Goal: Book appointment/travel/reservation

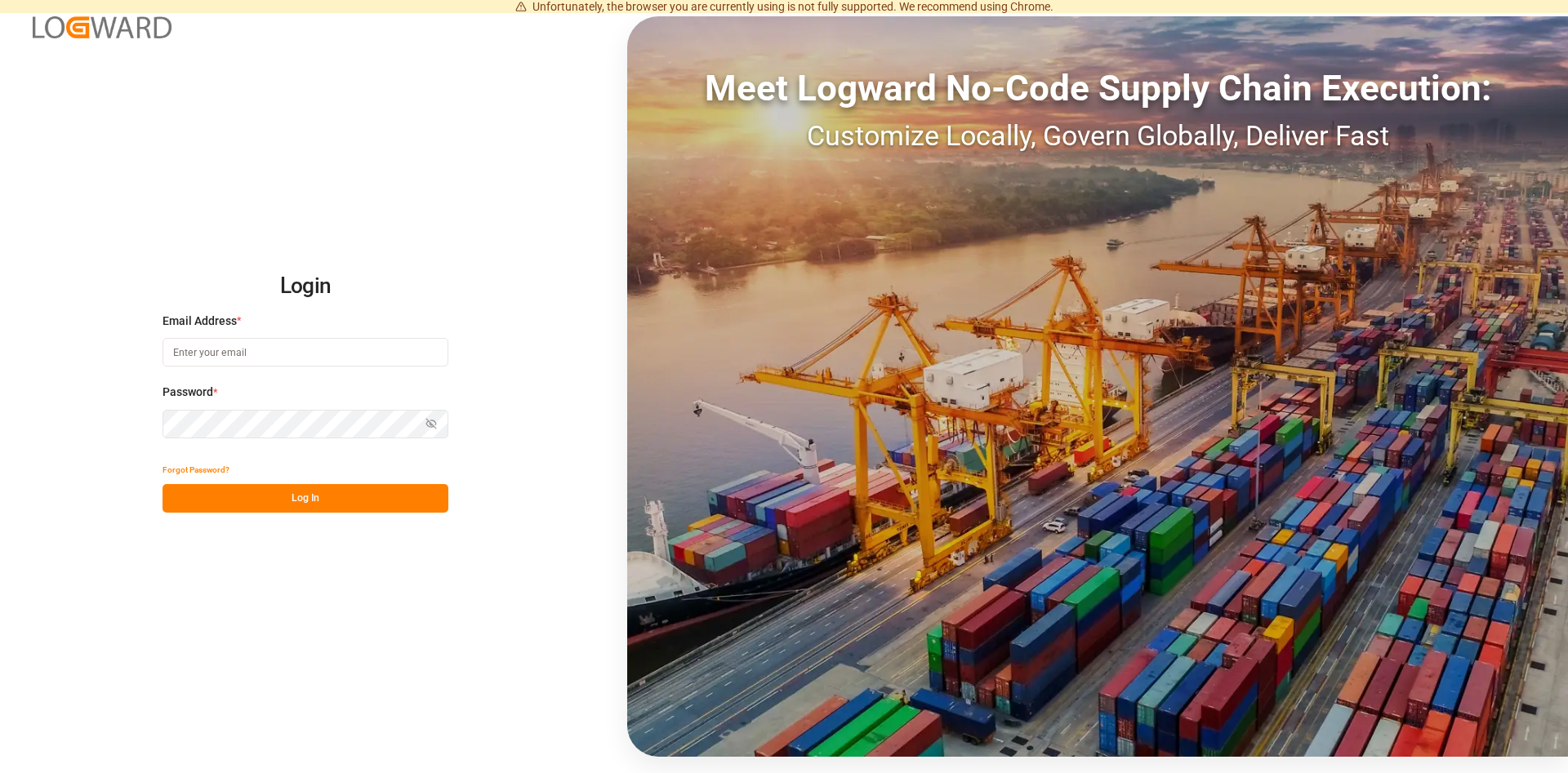
click at [206, 360] on input at bounding box center [306, 352] width 286 height 29
click at [226, 354] on input at bounding box center [306, 352] width 286 height 29
click at [240, 343] on input at bounding box center [306, 352] width 286 height 29
click at [221, 357] on input at bounding box center [306, 352] width 286 height 29
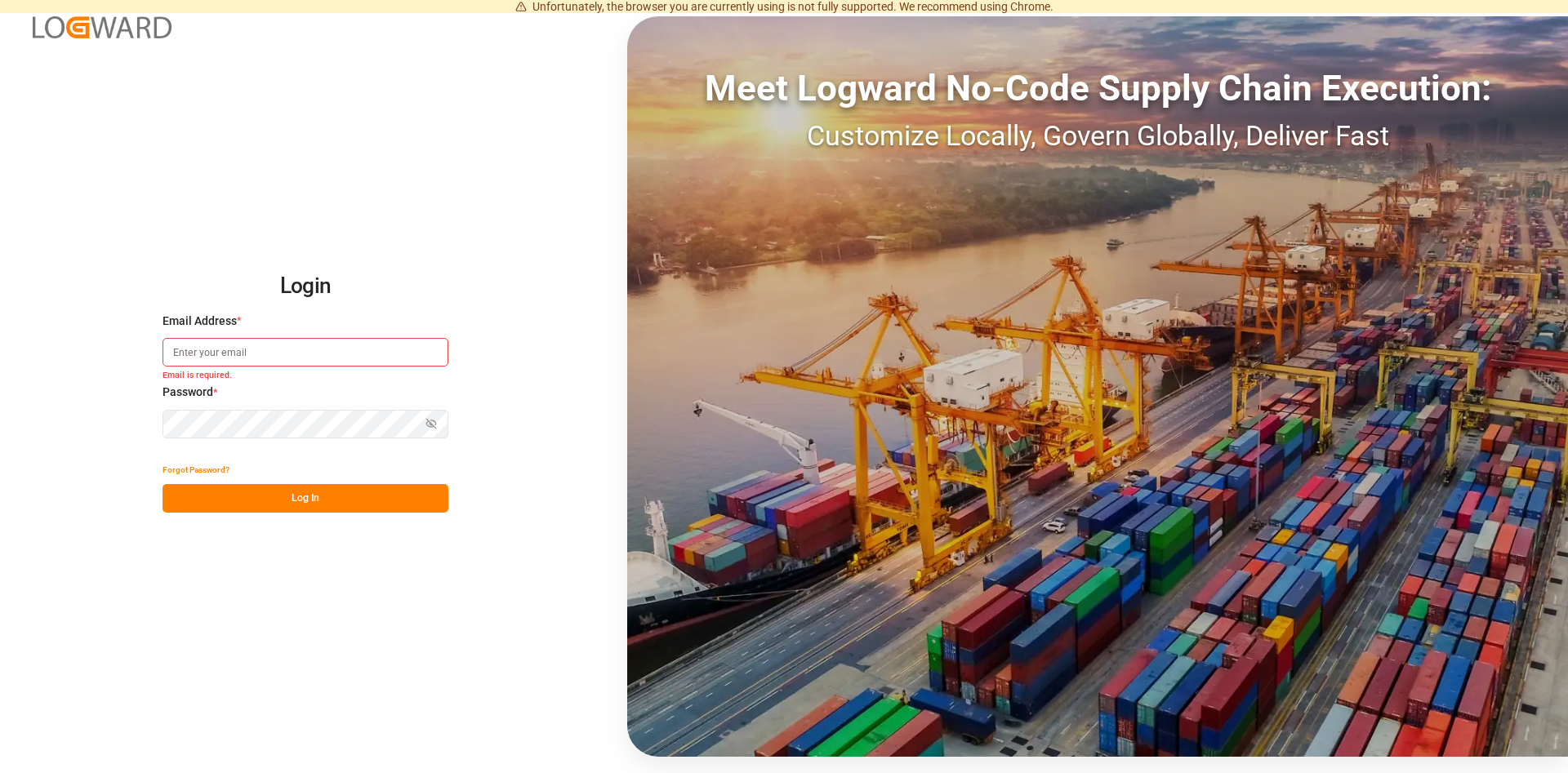
click at [187, 345] on input at bounding box center [306, 352] width 286 height 29
click at [176, 350] on input at bounding box center [306, 352] width 286 height 29
paste input "[PERSON_NAME][EMAIL_ADDRESS][DOMAIN_NAME]"
type input "[PERSON_NAME][EMAIL_ADDRESS][DOMAIN_NAME]"
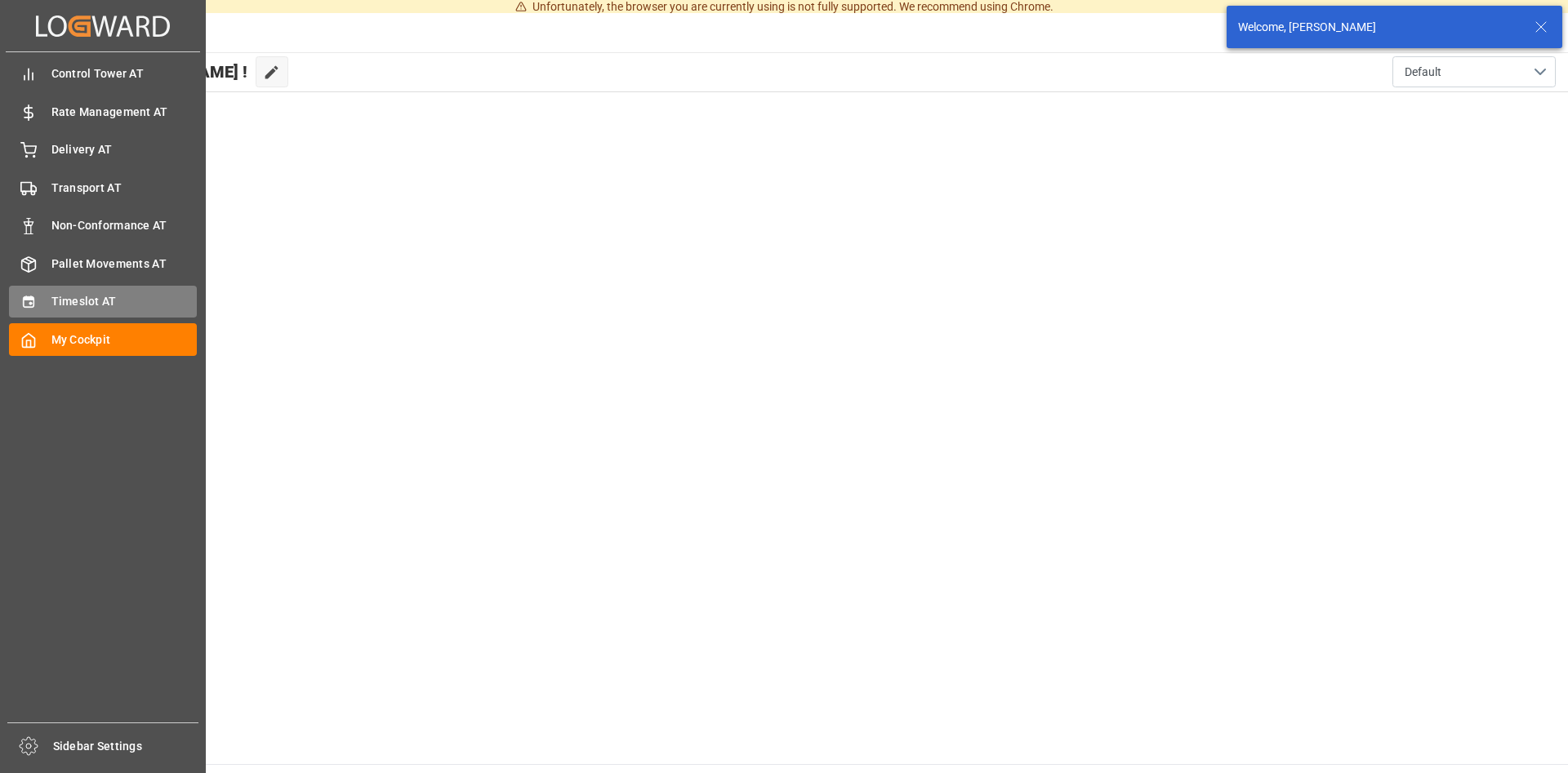
click at [42, 299] on div "Timeslot AT Timeslot AT" at bounding box center [102, 302] width 188 height 32
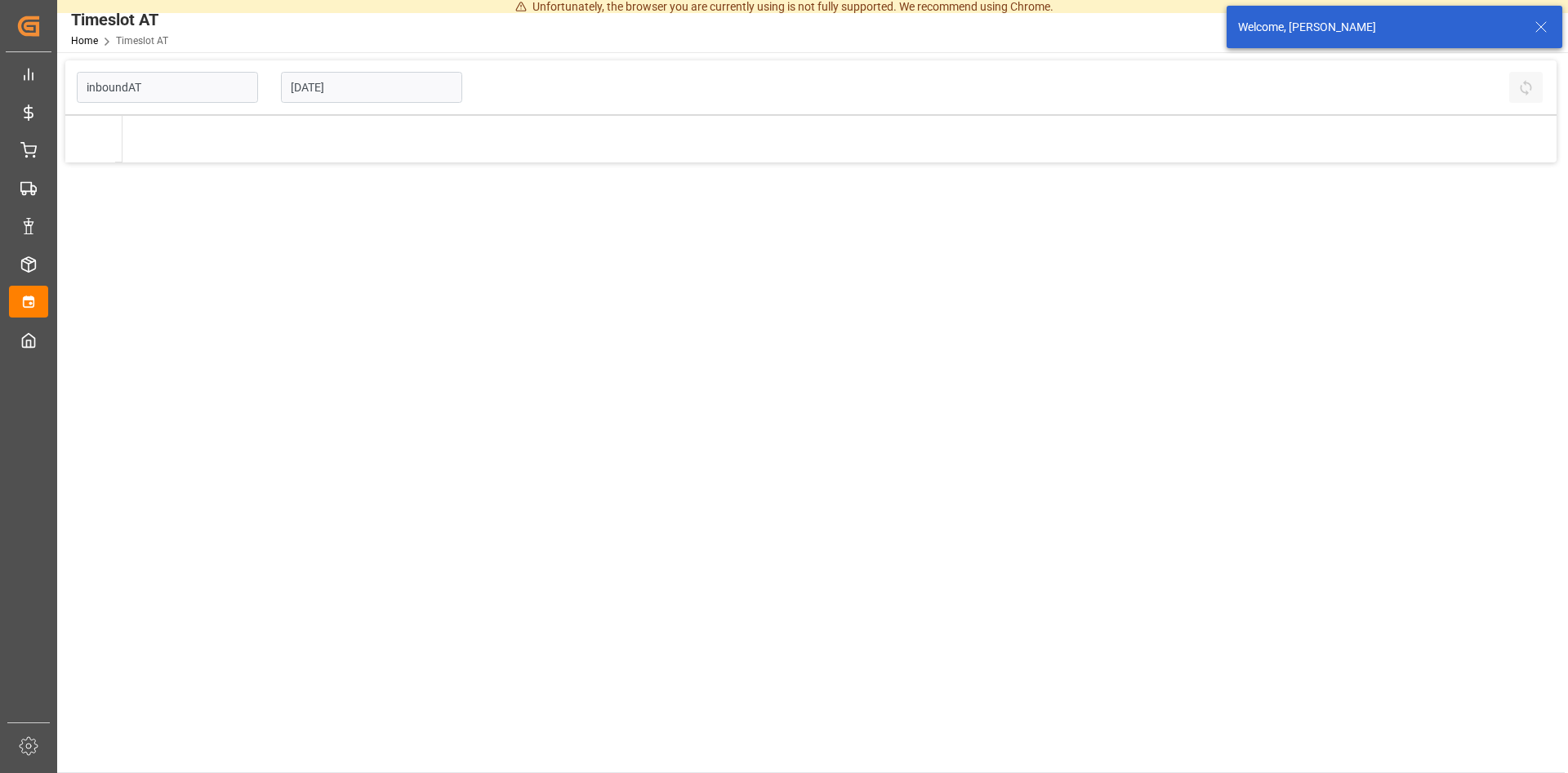
type input "Inbound AT"
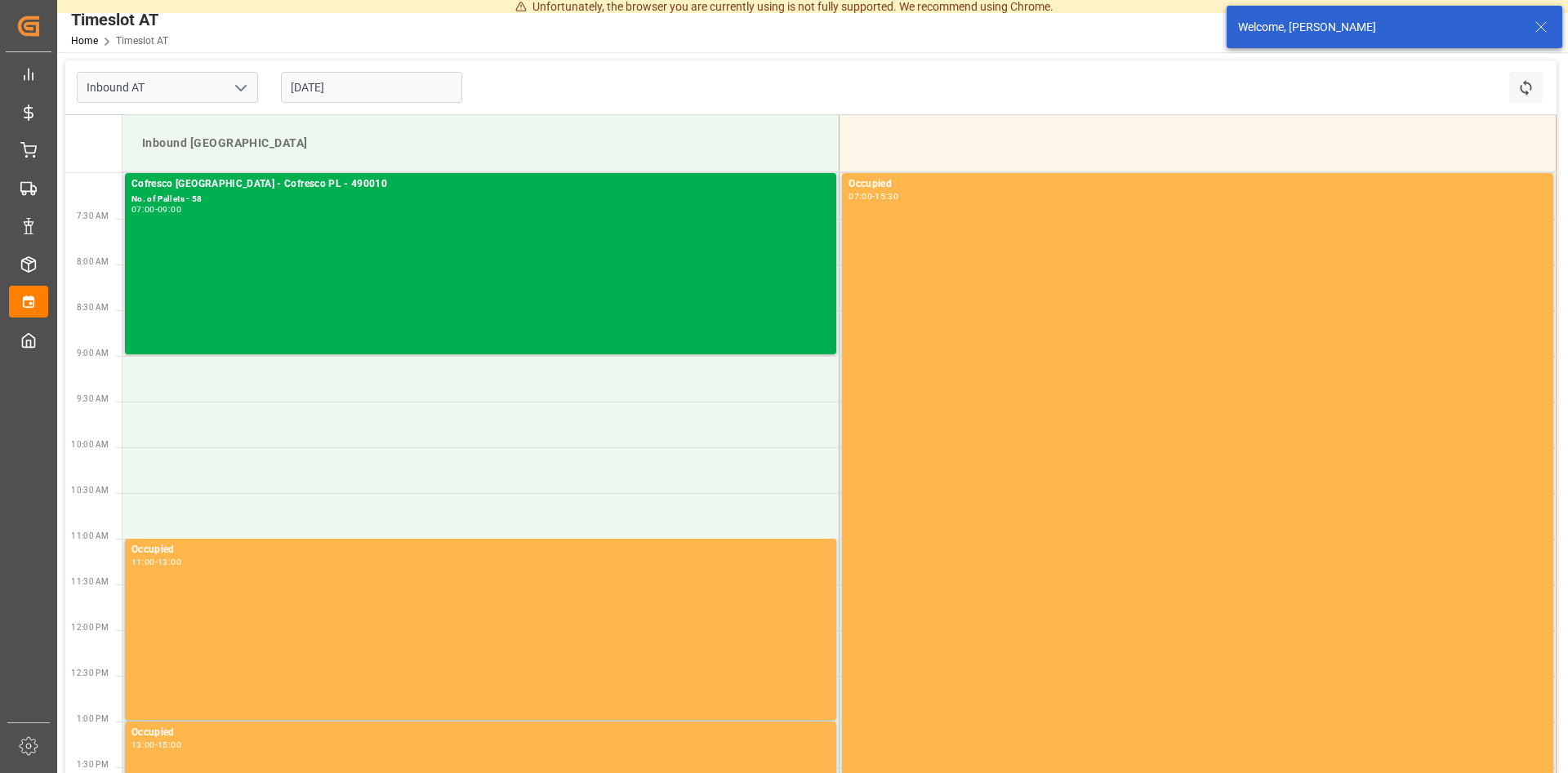
click at [383, 80] on input "[DATE]" at bounding box center [372, 86] width 181 height 31
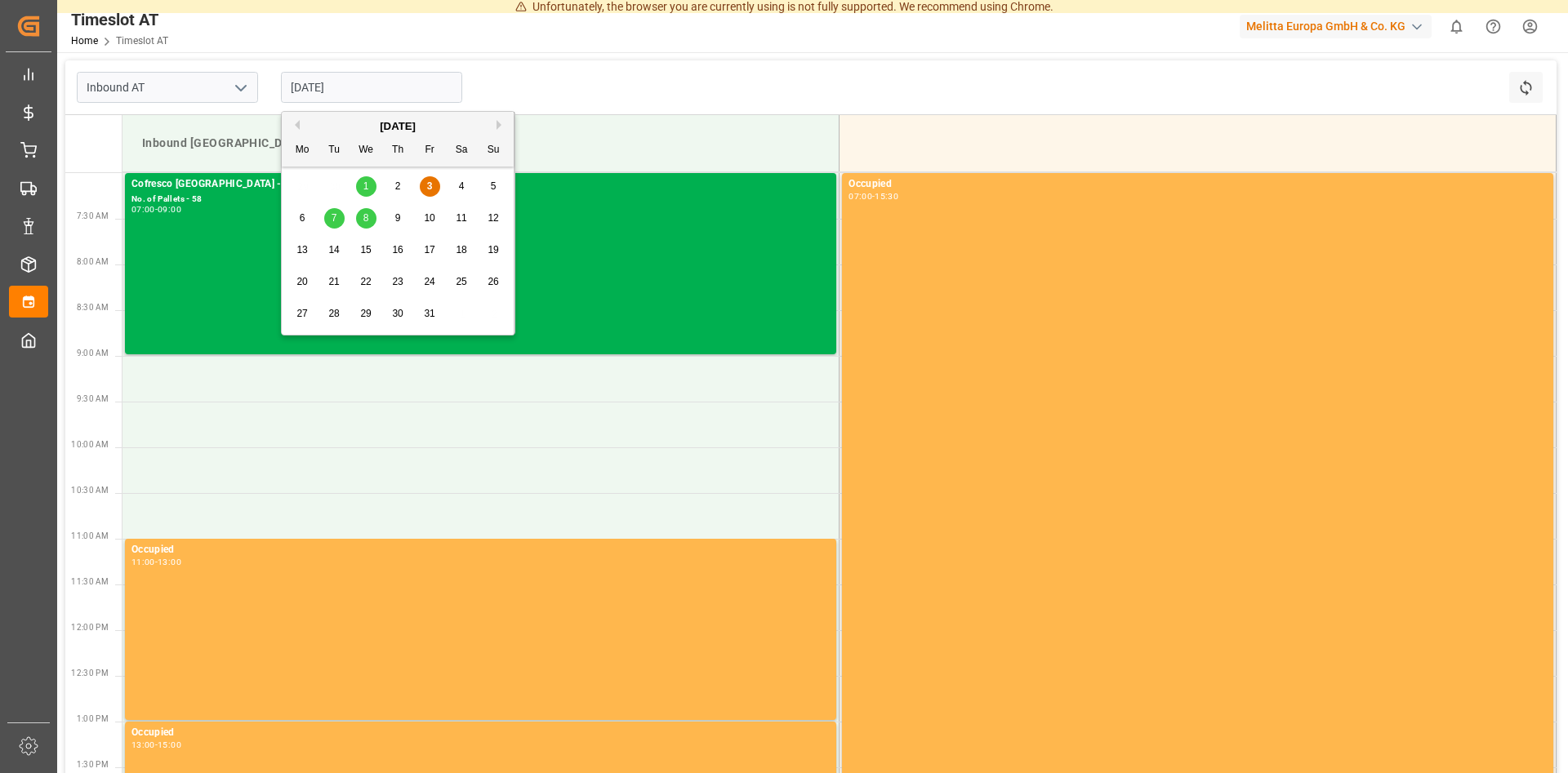
click at [334, 213] on div "7" at bounding box center [334, 219] width 21 height 20
type input "[DATE]"
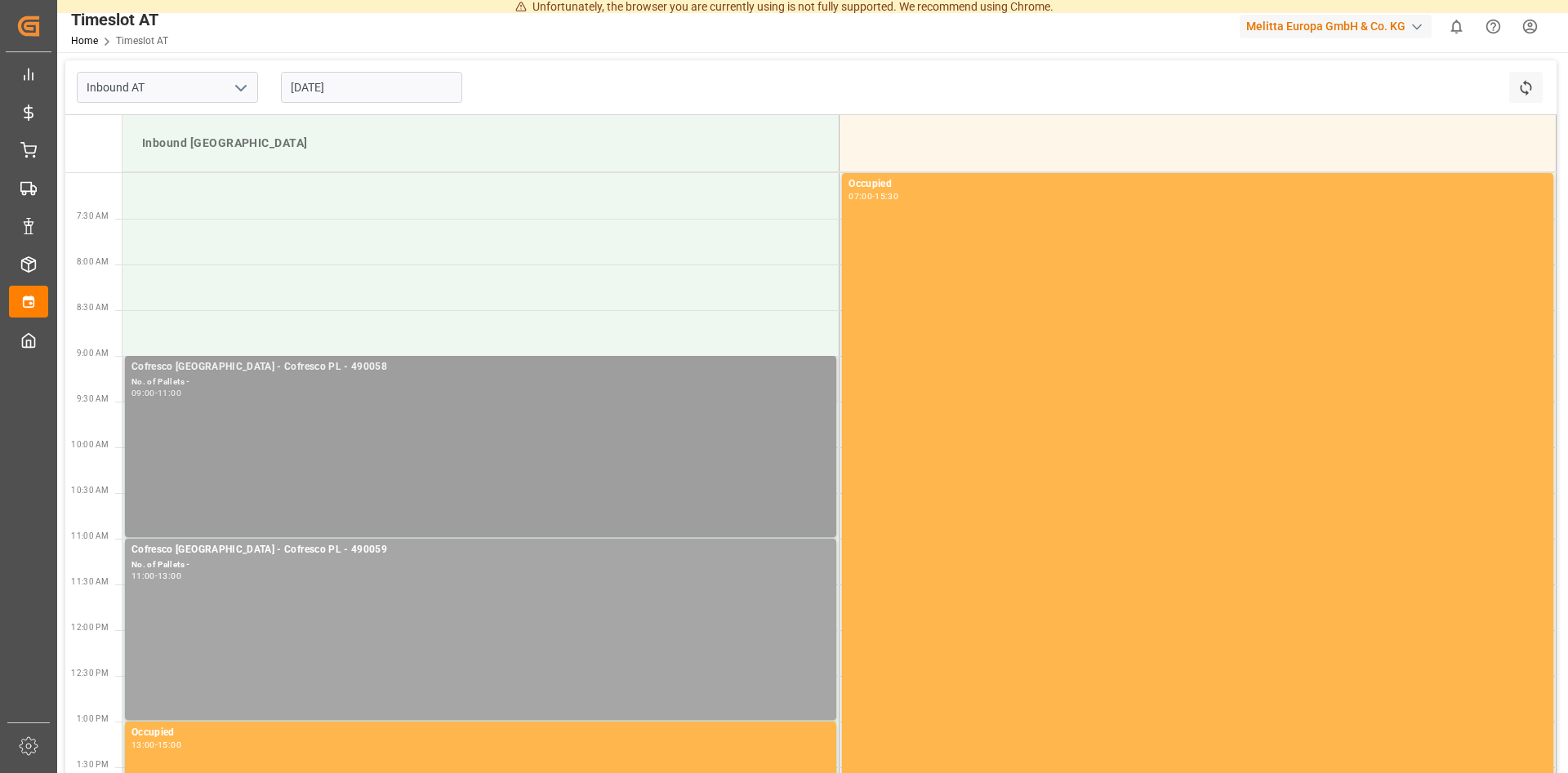
click at [419, 428] on div "Cofresco [GEOGRAPHIC_DATA] - Cofresco PL - 490058 No. of Pallets - 09:00 - 11:00" at bounding box center [480, 447] width 699 height 175
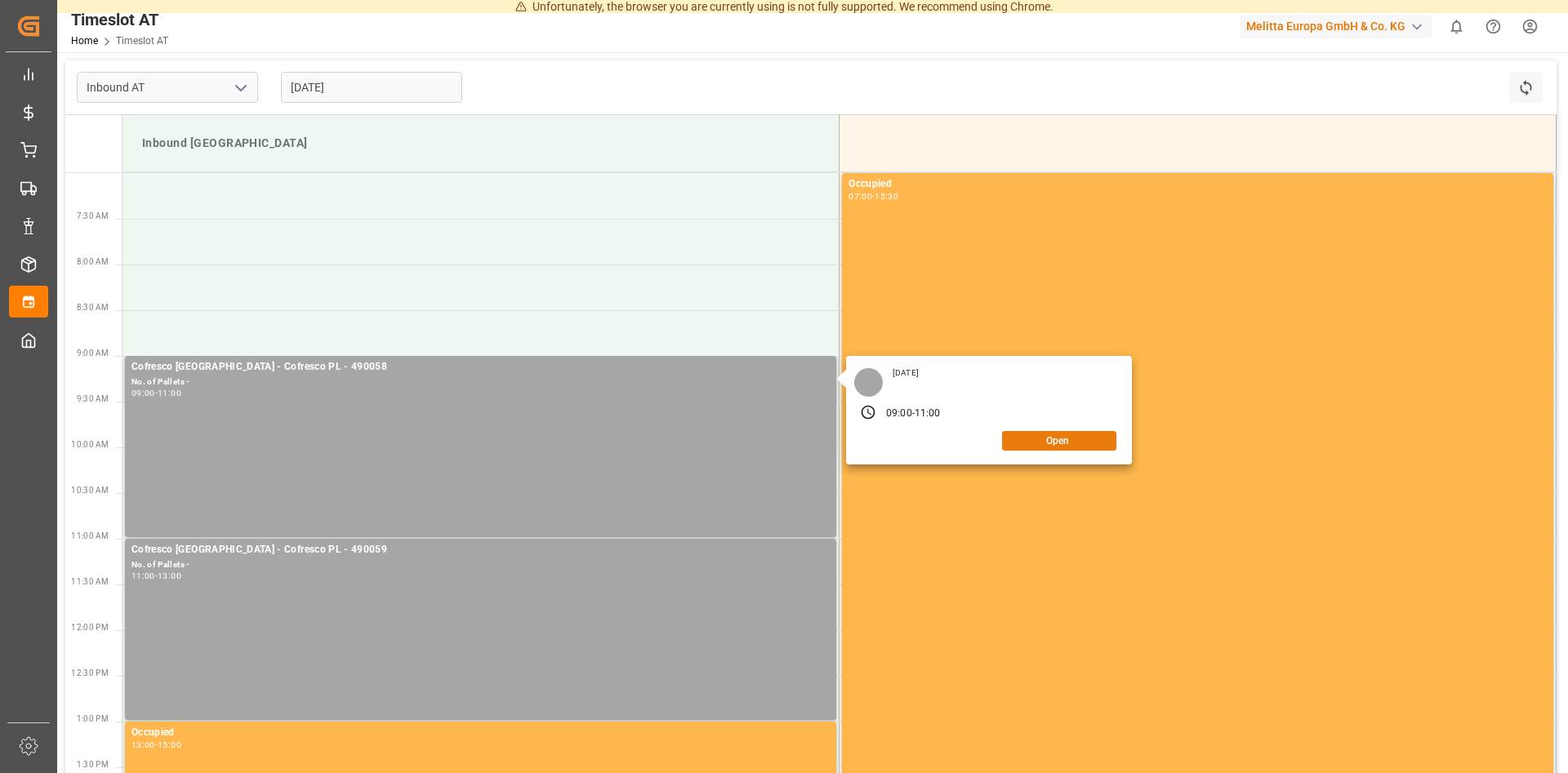
click at [1060, 444] on button "Open" at bounding box center [1058, 441] width 114 height 20
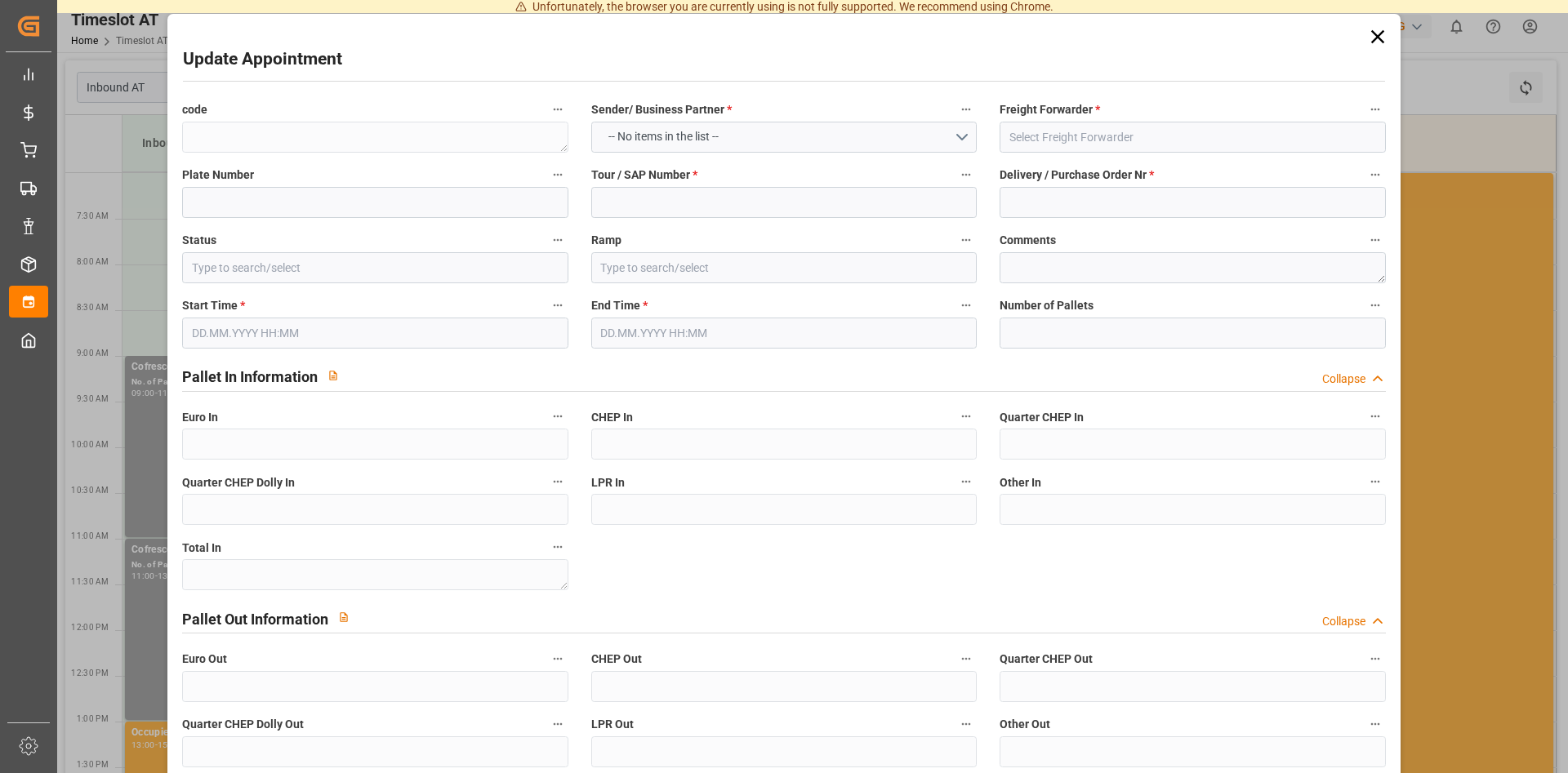
type textarea "34b1507ba67a"
type input "Cofresco PL"
type input "490058"
type input "DSS"
type input "490058"
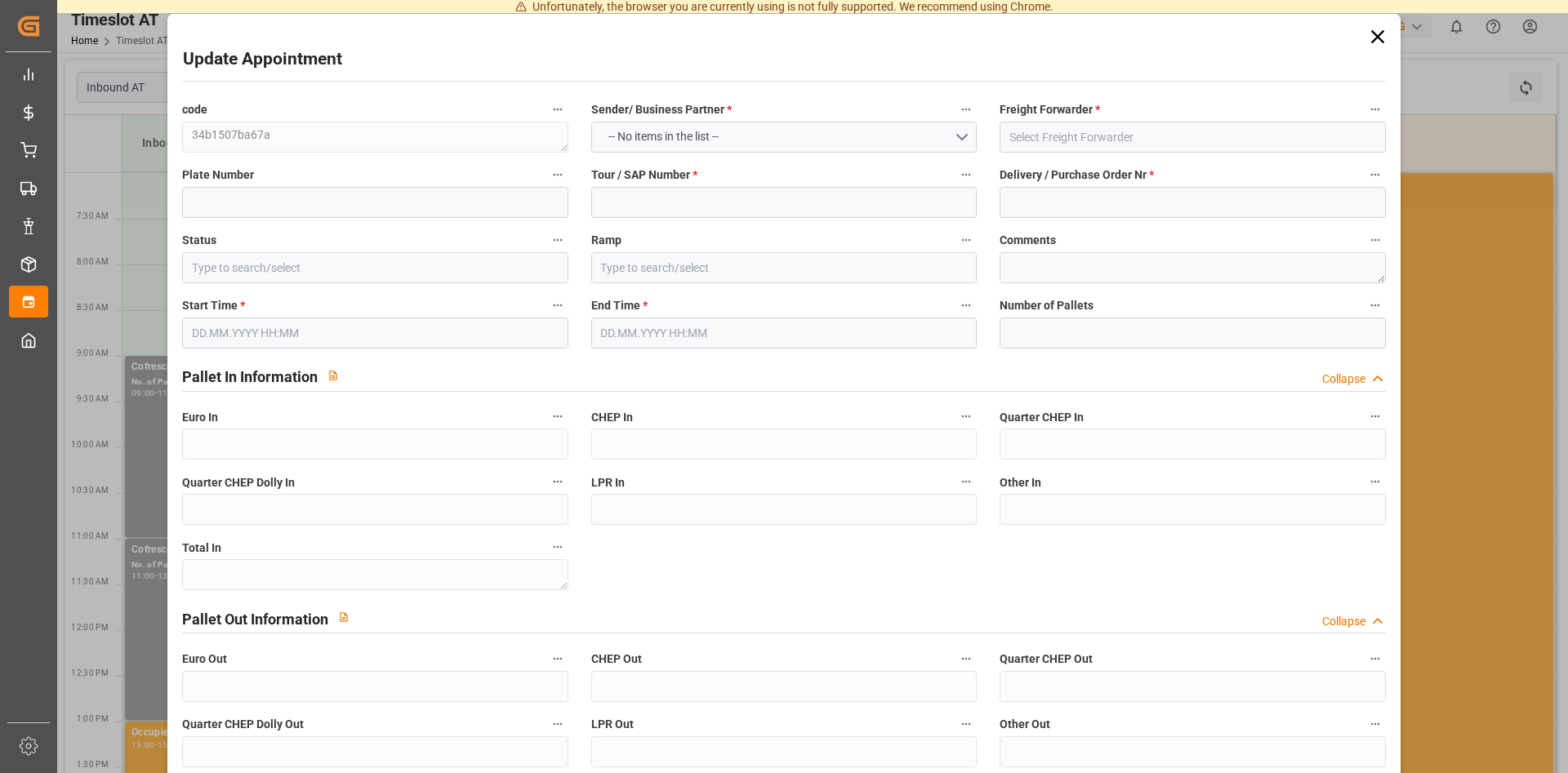
type input "Slot Booked"
type input "Inbound [GEOGRAPHIC_DATA]"
type textarea "DSS"
type textarea "0"
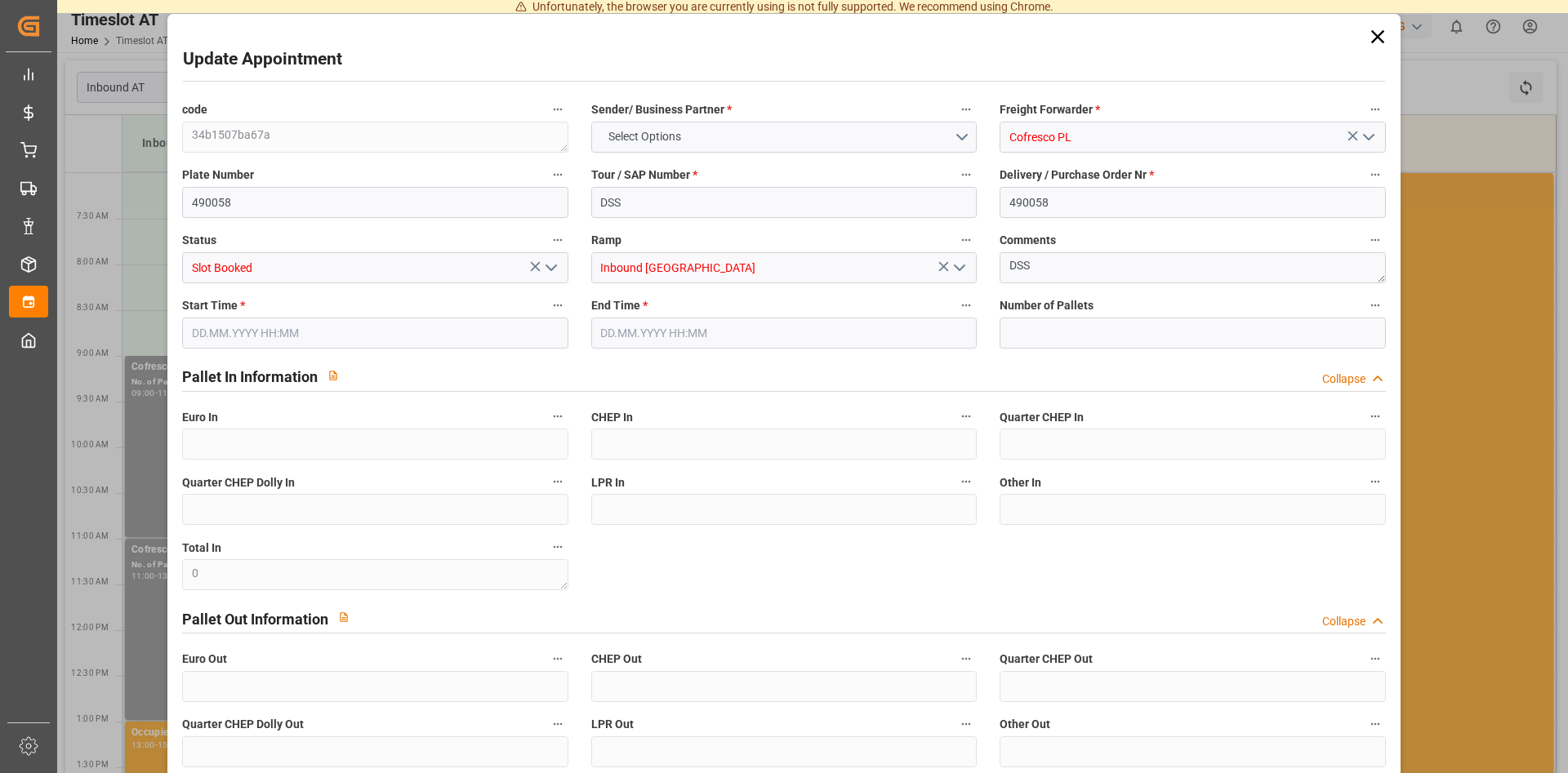
type input "[DATE] 09:00"
type input "[DATE] 11:00"
type input "0"
type input "[DATE] 08:59"
drag, startPoint x: 315, startPoint y: 206, endPoint x: 166, endPoint y: 205, distance: 149.0
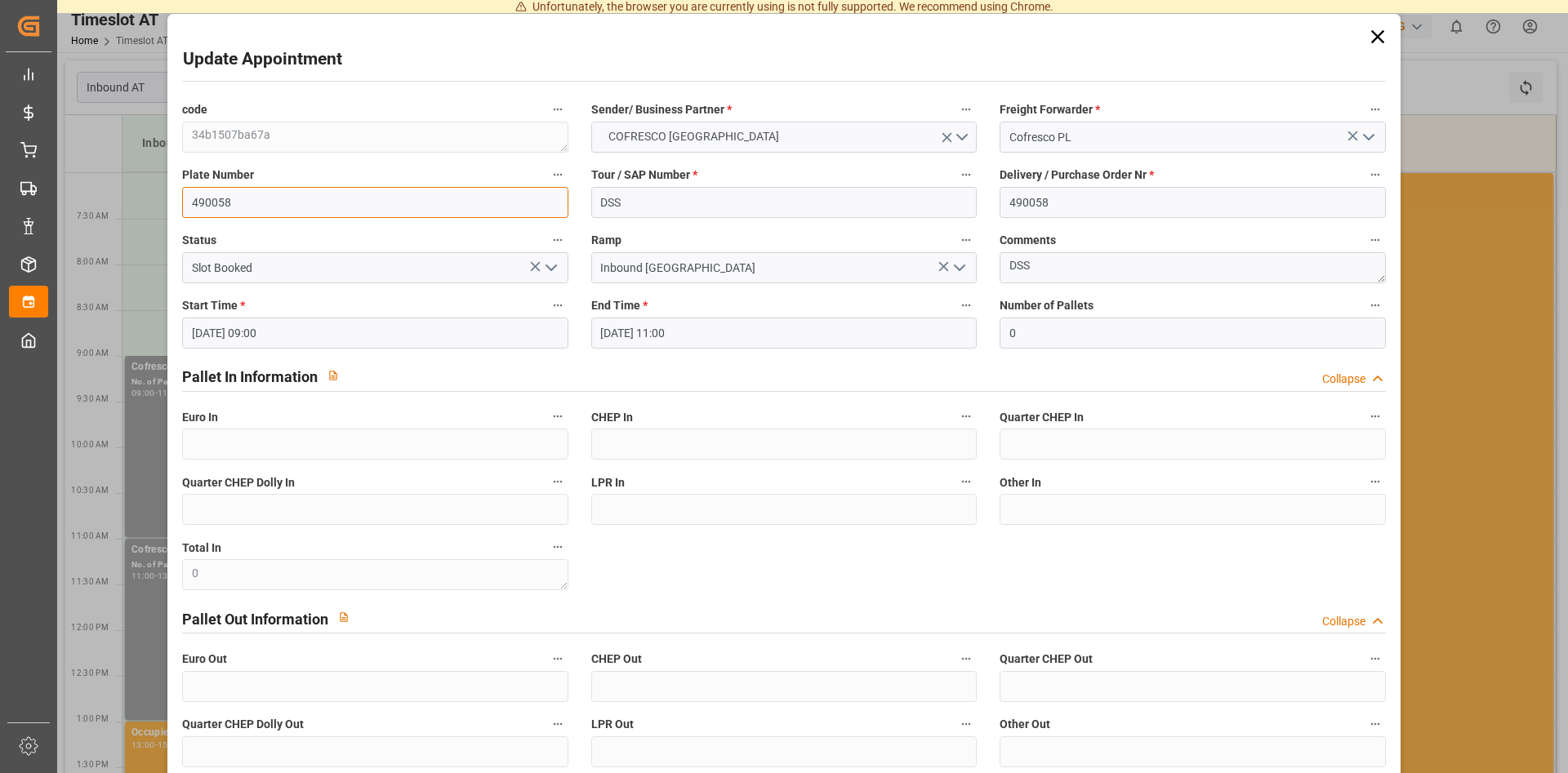
click at [182, 205] on input "490058" at bounding box center [375, 202] width 386 height 31
paste input "GDA6625A/NO595CG"
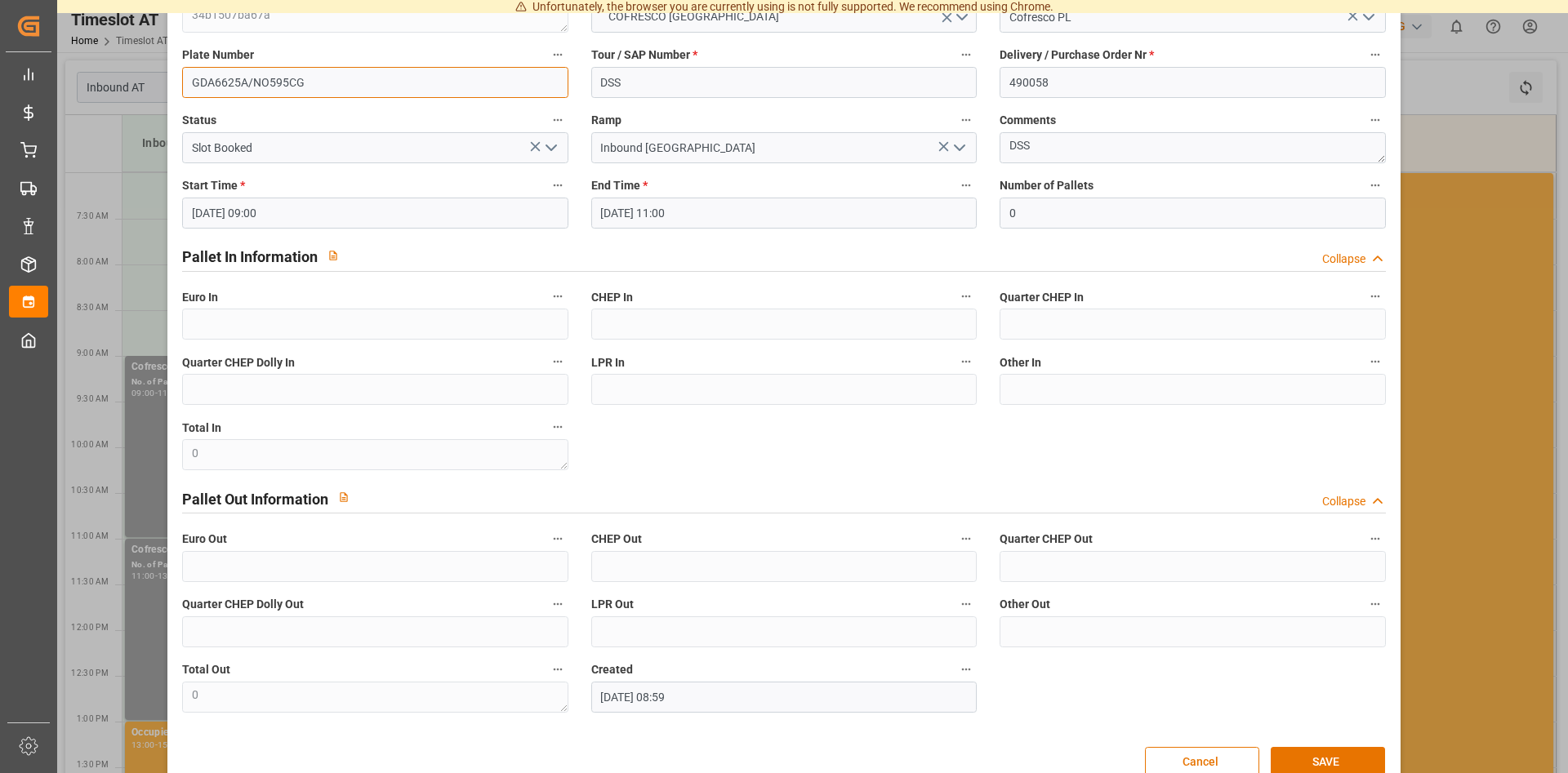
scroll to position [154, 0]
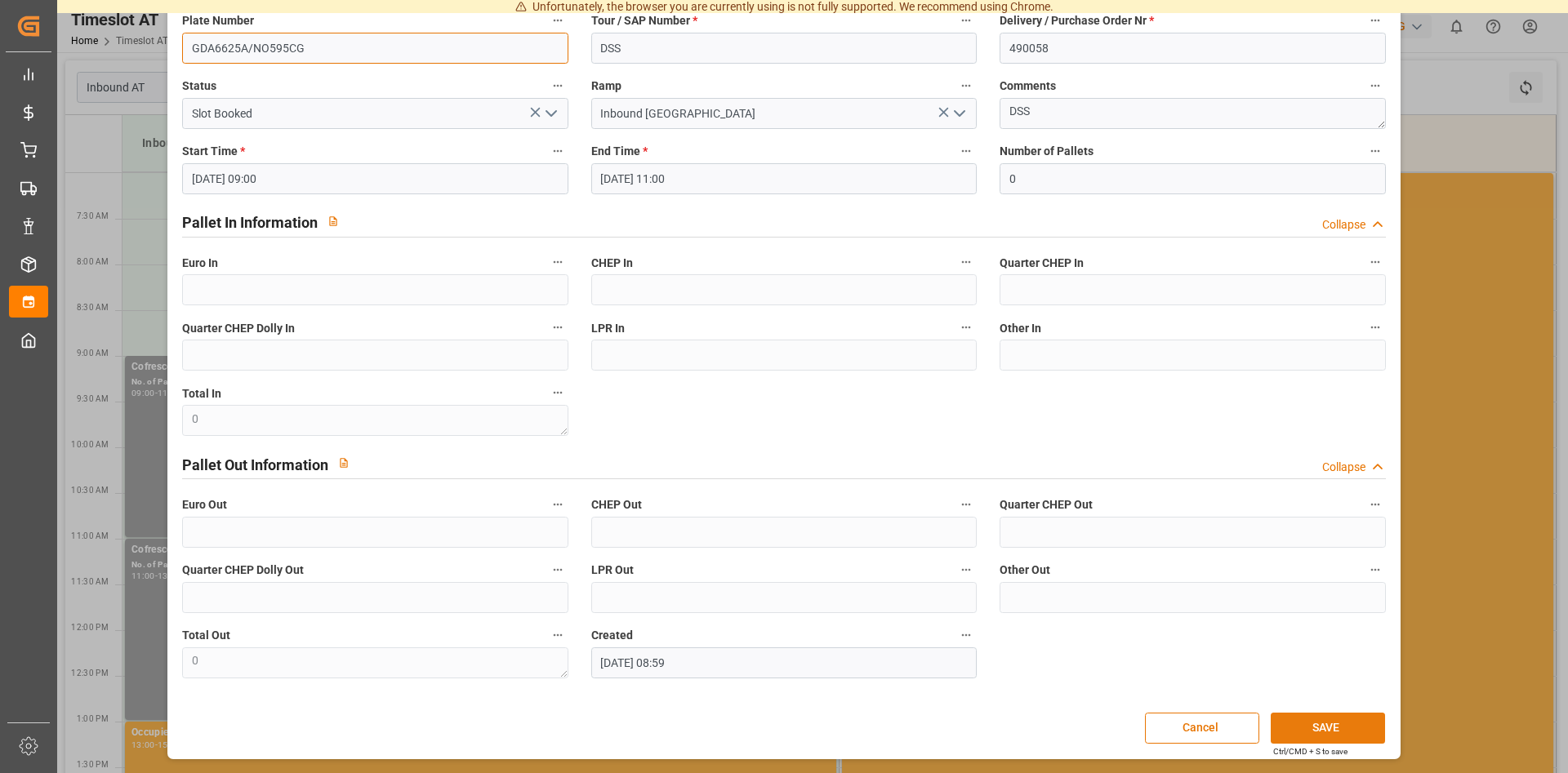
type input "GDA6625A/NO595CG"
click at [1336, 723] on button "SAVE" at bounding box center [1328, 727] width 114 height 31
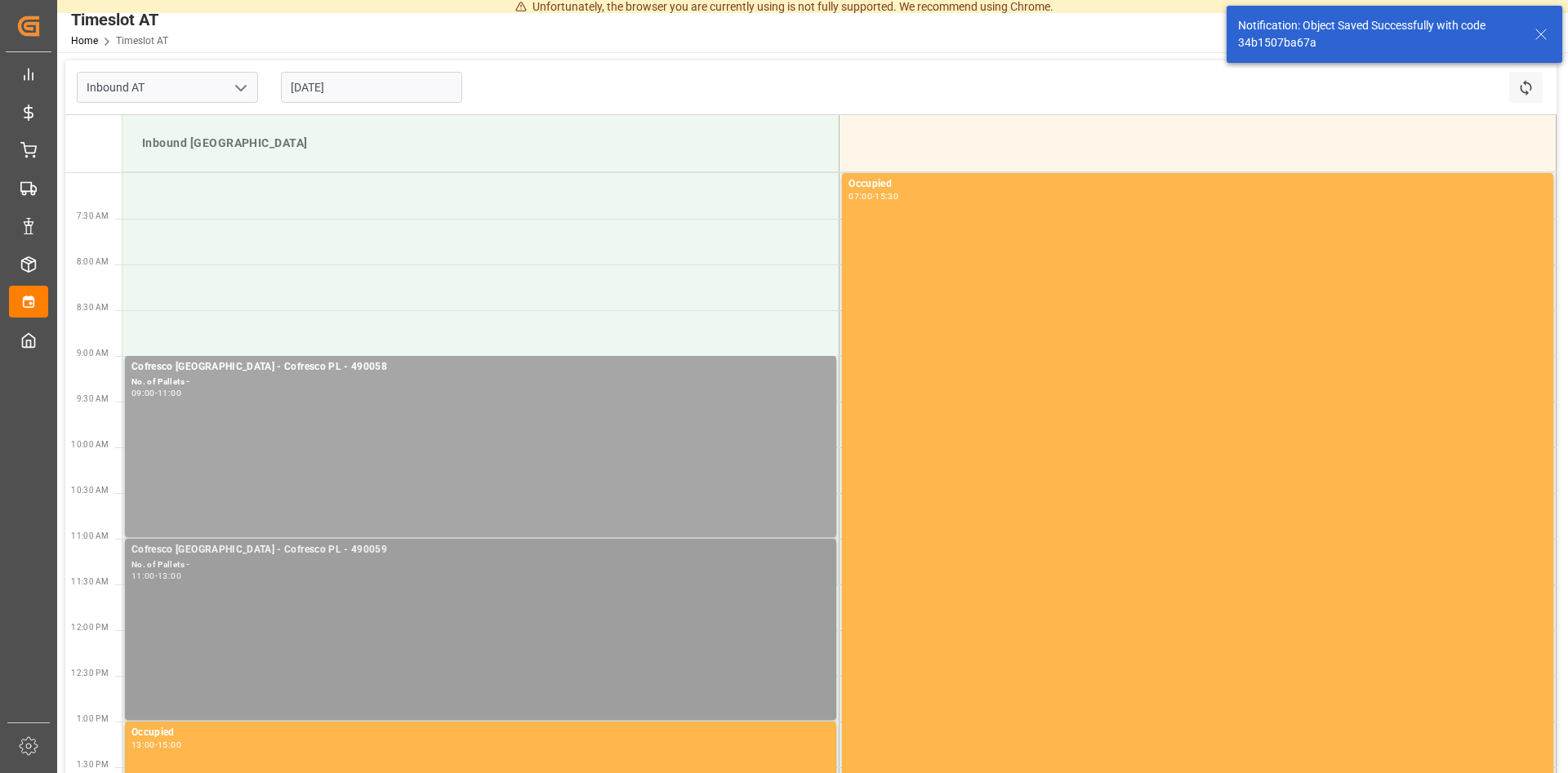
click at [337, 612] on div "Cofresco [GEOGRAPHIC_DATA] - Cofresco PL - 490059 No. of Pallets - 11:00 - 13:00" at bounding box center [480, 630] width 699 height 175
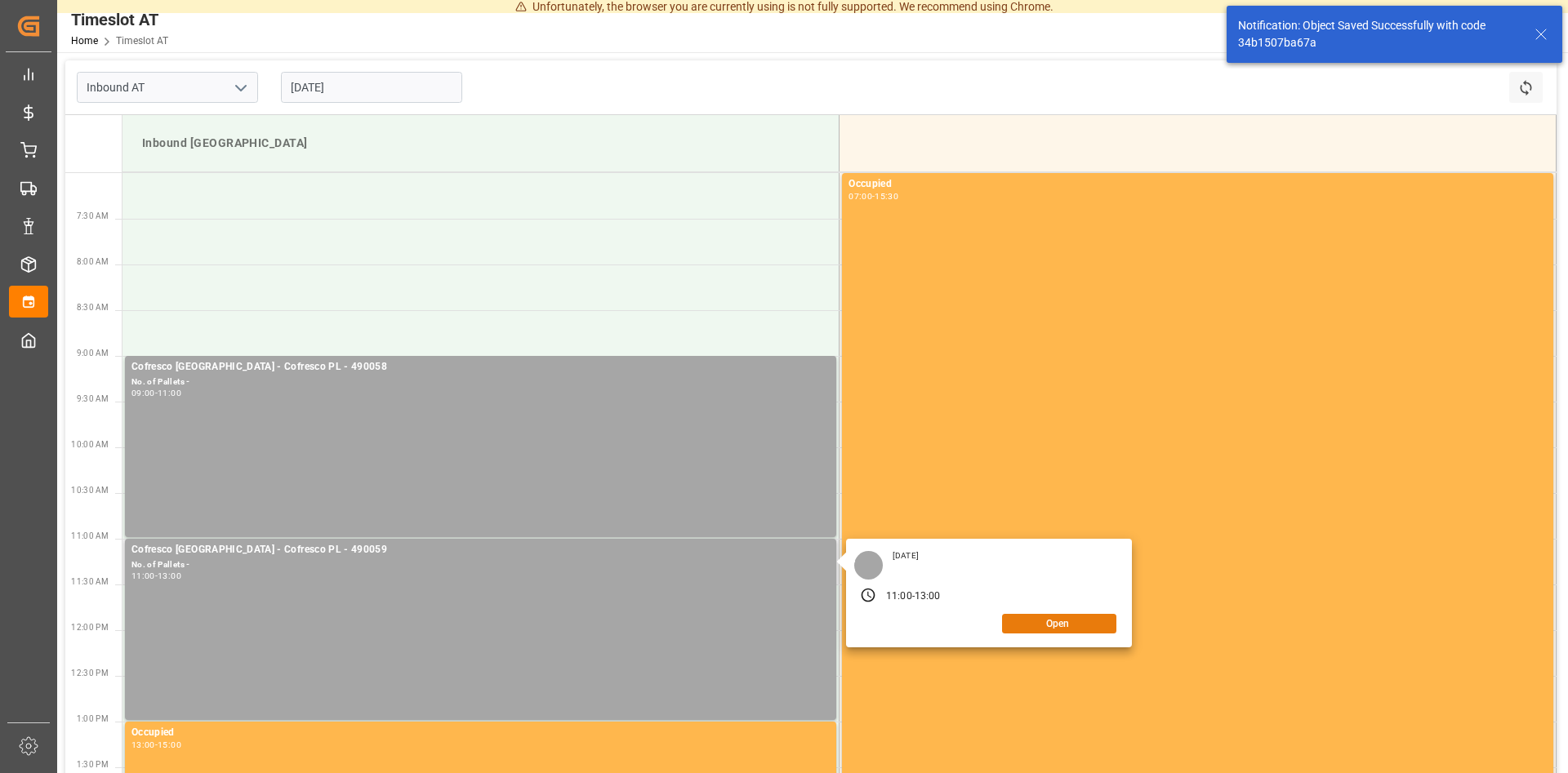
click at [1073, 630] on button "Open" at bounding box center [1058, 624] width 114 height 20
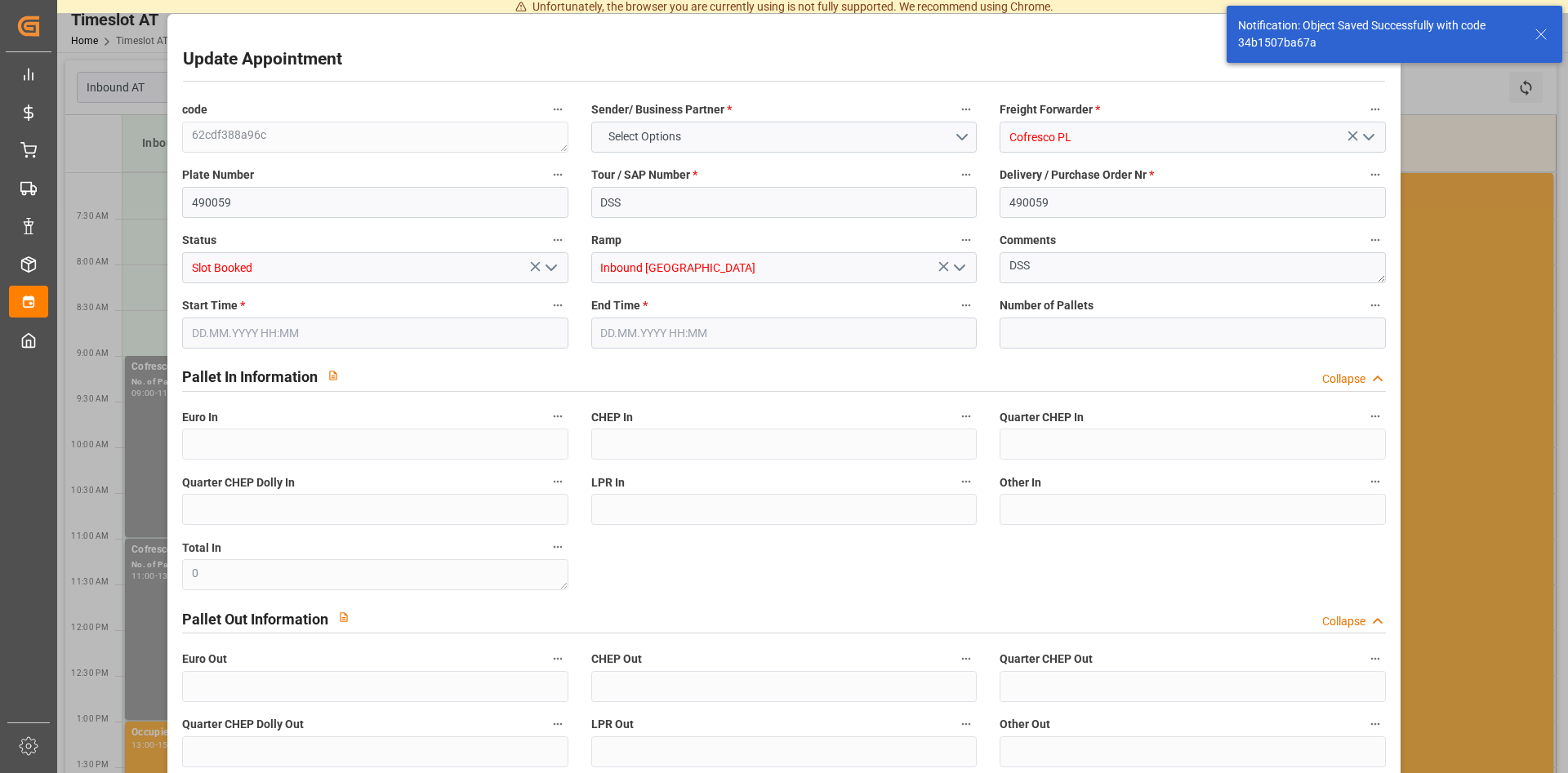
type input "[DATE] 11:00"
type input "[DATE] 13:00"
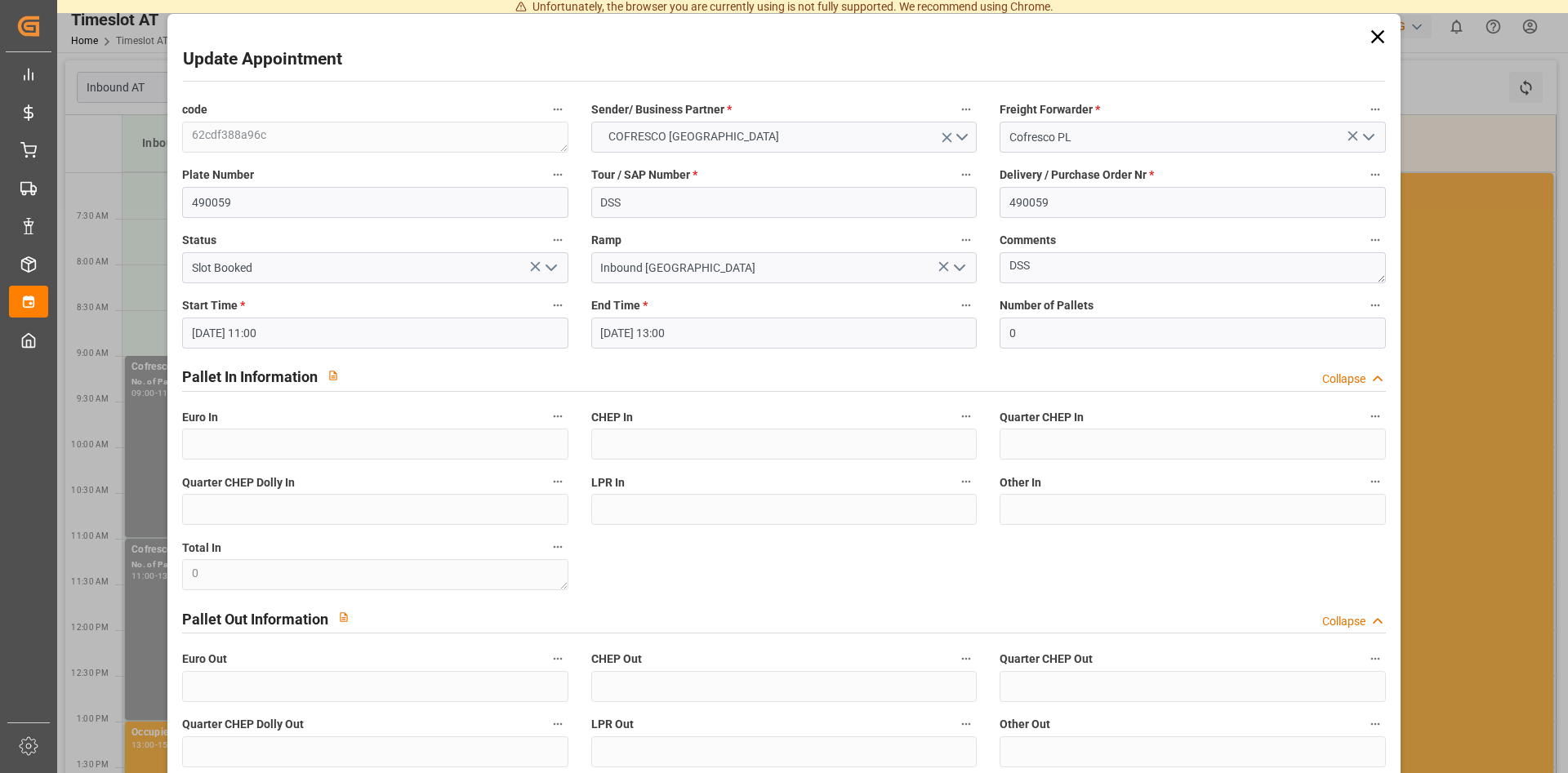
type input "0"
type input "[DATE] 08:59"
drag, startPoint x: 290, startPoint y: 198, endPoint x: 151, endPoint y: 198, distance: 139.0
click at [182, 198] on input "490059" at bounding box center [375, 202] width 386 height 31
paste input "GDA9188C/NO396AH"
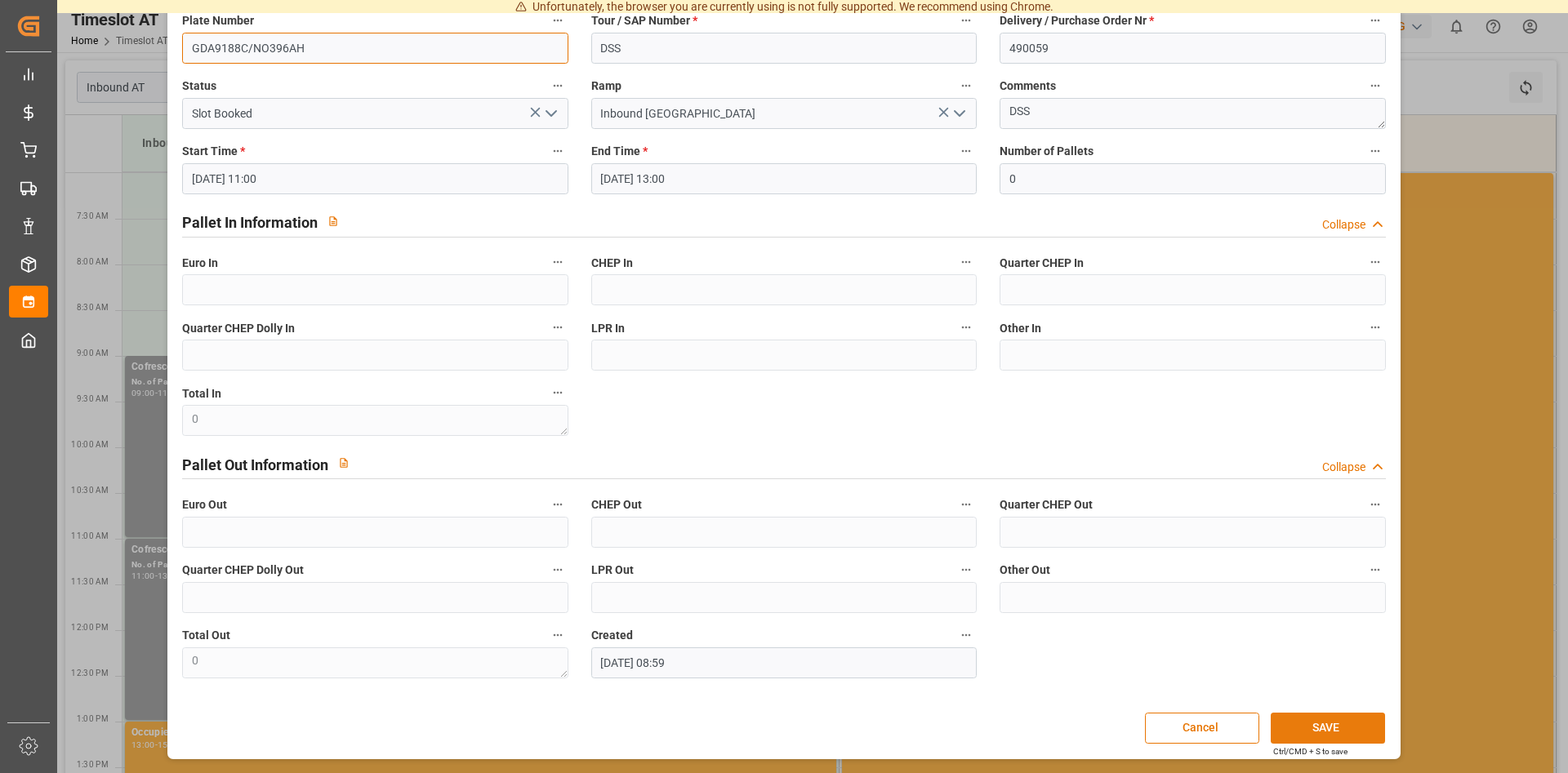
type input "GDA9188C/NO396AH"
click at [1303, 726] on button "SAVE" at bounding box center [1328, 727] width 114 height 31
